Goal: Find specific fact: Find specific fact

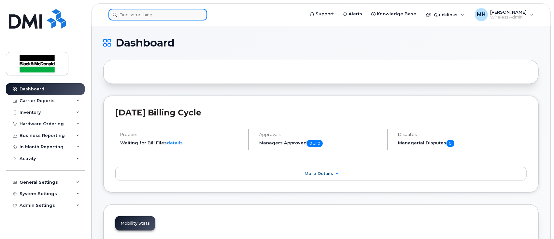
drag, startPoint x: 142, startPoint y: 8, endPoint x: 137, endPoint y: 16, distance: 8.9
click at [140, 12] on input at bounding box center [157, 15] width 99 height 12
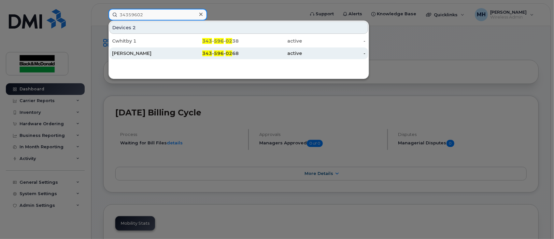
type input "34359602"
click at [166, 52] on div "[PERSON_NAME]" at bounding box center [144, 53] width 64 height 7
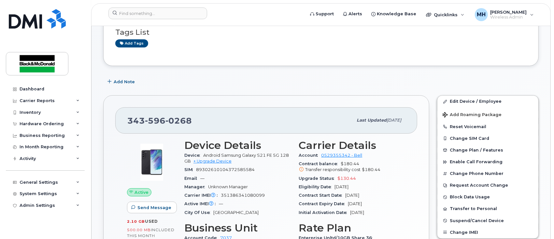
scroll to position [87, 0]
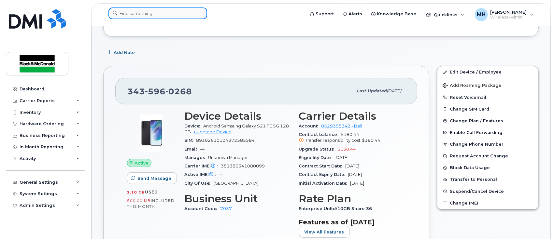
click at [166, 12] on input at bounding box center [157, 13] width 99 height 12
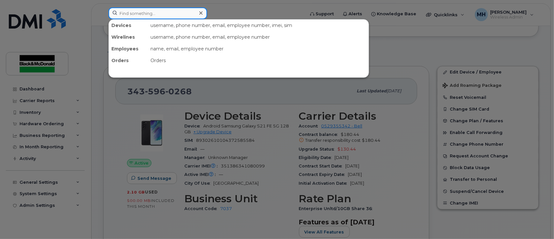
click at [139, 12] on input at bounding box center [157, 13] width 99 height 12
paste input "[PHONE_NUMBER]"
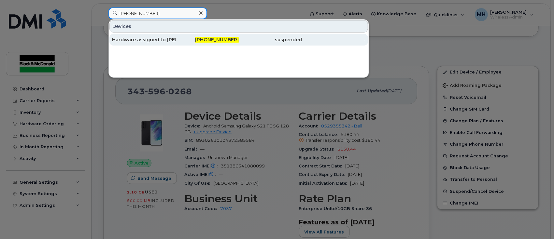
type input "[PHONE_NUMBER]"
click at [164, 38] on div "Hardware assigned to [PERSON_NAME]" at bounding box center [144, 39] width 64 height 7
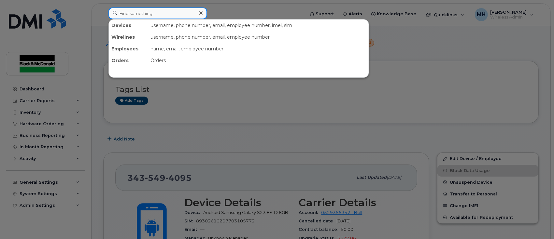
click at [159, 12] on input at bounding box center [157, 13] width 99 height 12
drag, startPoint x: 131, startPoint y: 16, endPoint x: 133, endPoint y: 13, distance: 3.5
click at [131, 15] on input at bounding box center [157, 13] width 99 height 12
paste input "343-596-0268"
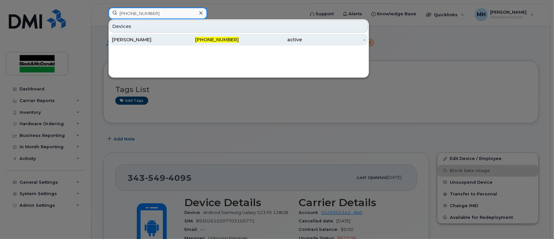
type input "343-596-0268"
click at [167, 38] on div "[PERSON_NAME]" at bounding box center [144, 39] width 64 height 7
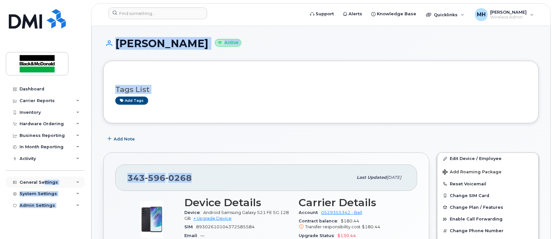
drag, startPoint x: 194, startPoint y: 176, endPoint x: 42, endPoint y: 184, distance: 152.6
click at [183, 178] on span "0268" at bounding box center [178, 178] width 26 height 10
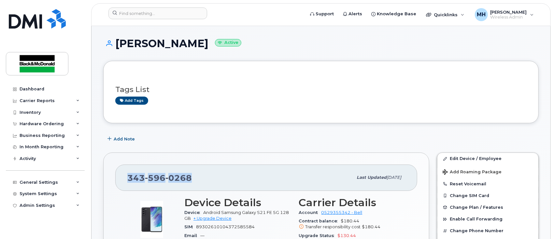
drag, startPoint x: 191, startPoint y: 180, endPoint x: 146, endPoint y: 178, distance: 45.0
click at [127, 181] on div "343 596 0268" at bounding box center [239, 178] width 225 height 14
copy span "343 596 0268"
